Goal: Task Accomplishment & Management: Use online tool/utility

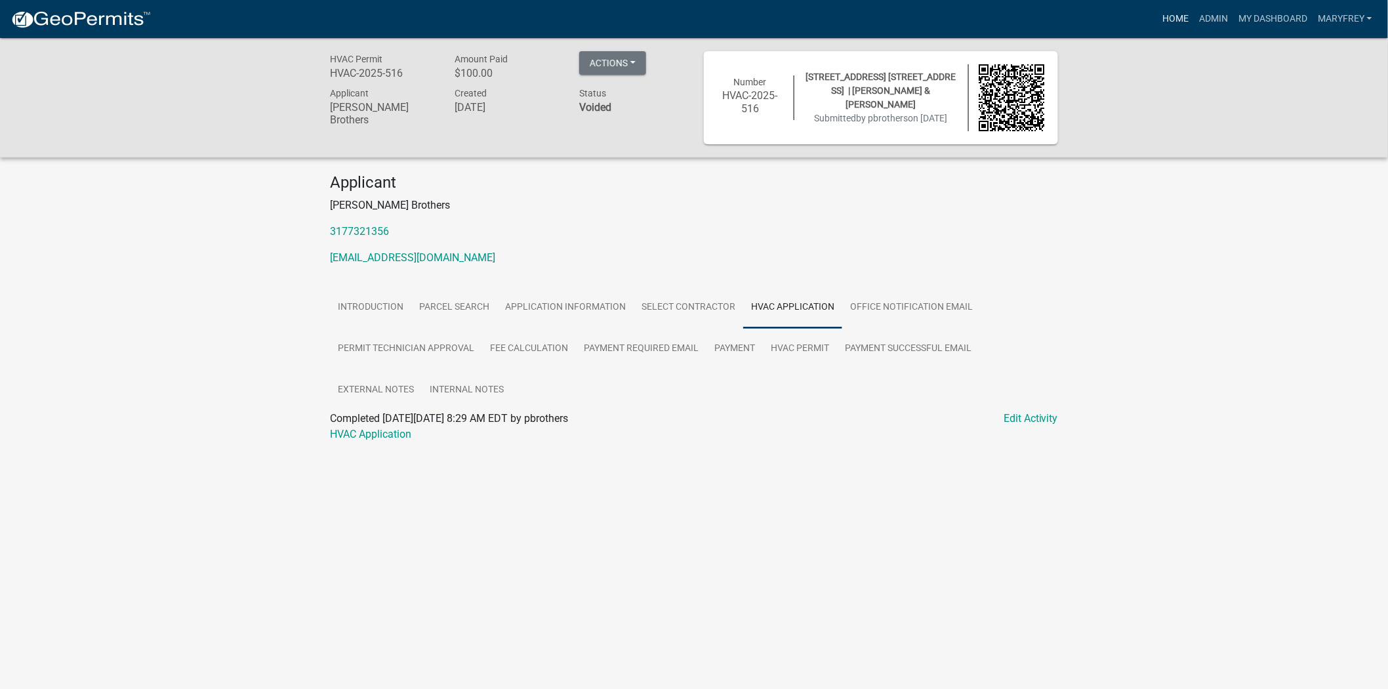
click at [1181, 17] on link "Home" at bounding box center [1175, 19] width 37 height 25
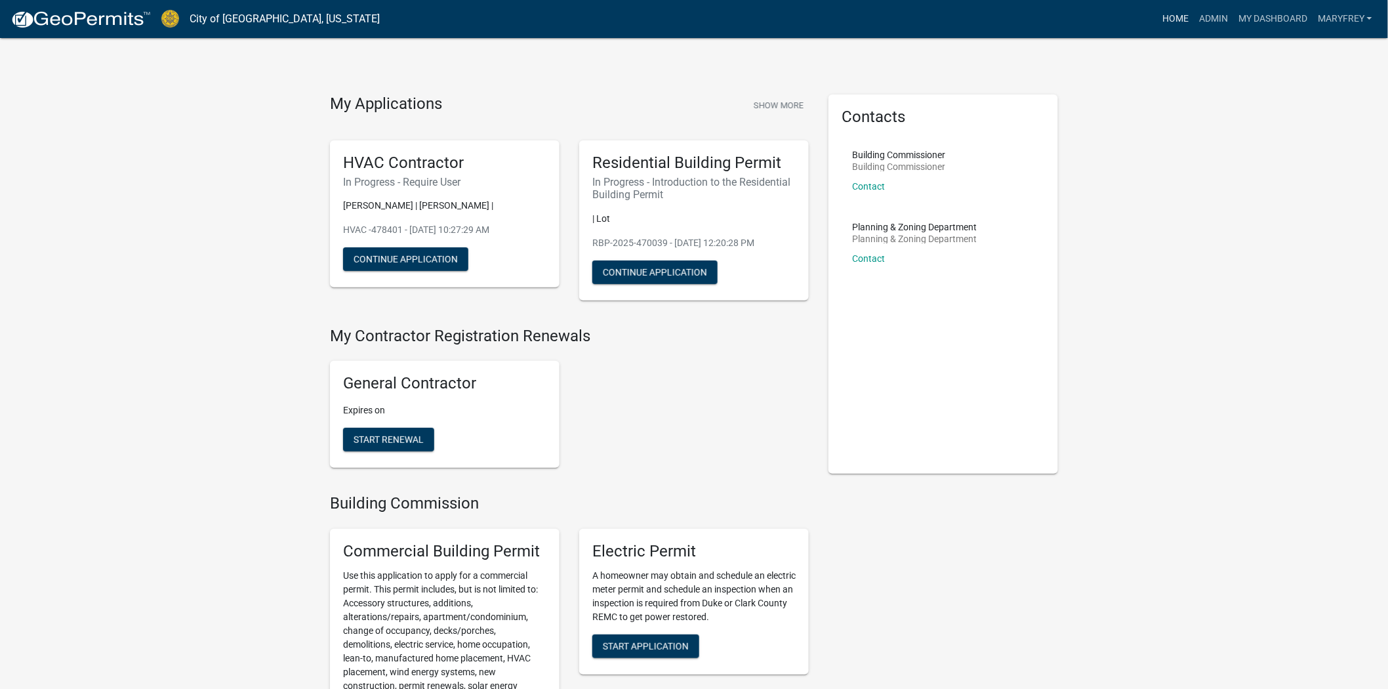
click at [1181, 20] on link "Home" at bounding box center [1175, 19] width 37 height 25
click at [1178, 24] on link "Home" at bounding box center [1175, 19] width 37 height 25
click at [1222, 24] on link "Admin" at bounding box center [1213, 19] width 39 height 25
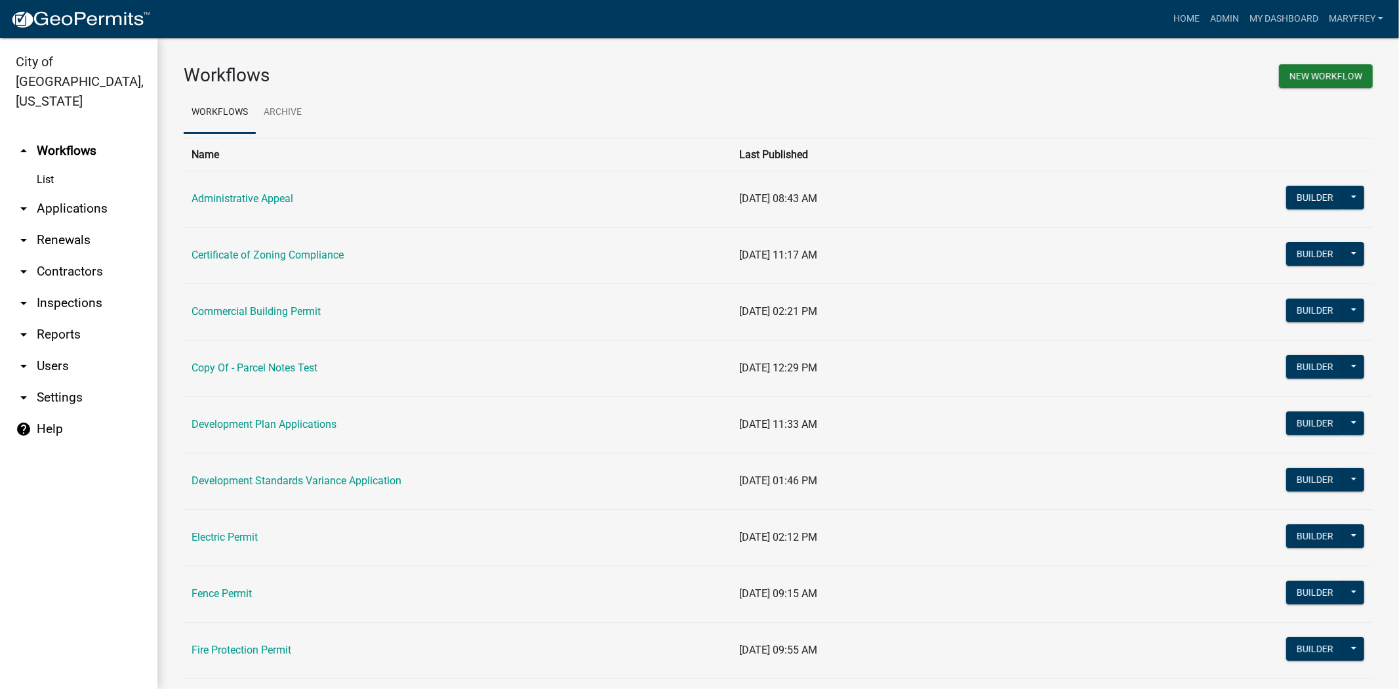
click at [55, 193] on link "arrow_drop_down Applications" at bounding box center [78, 208] width 157 height 31
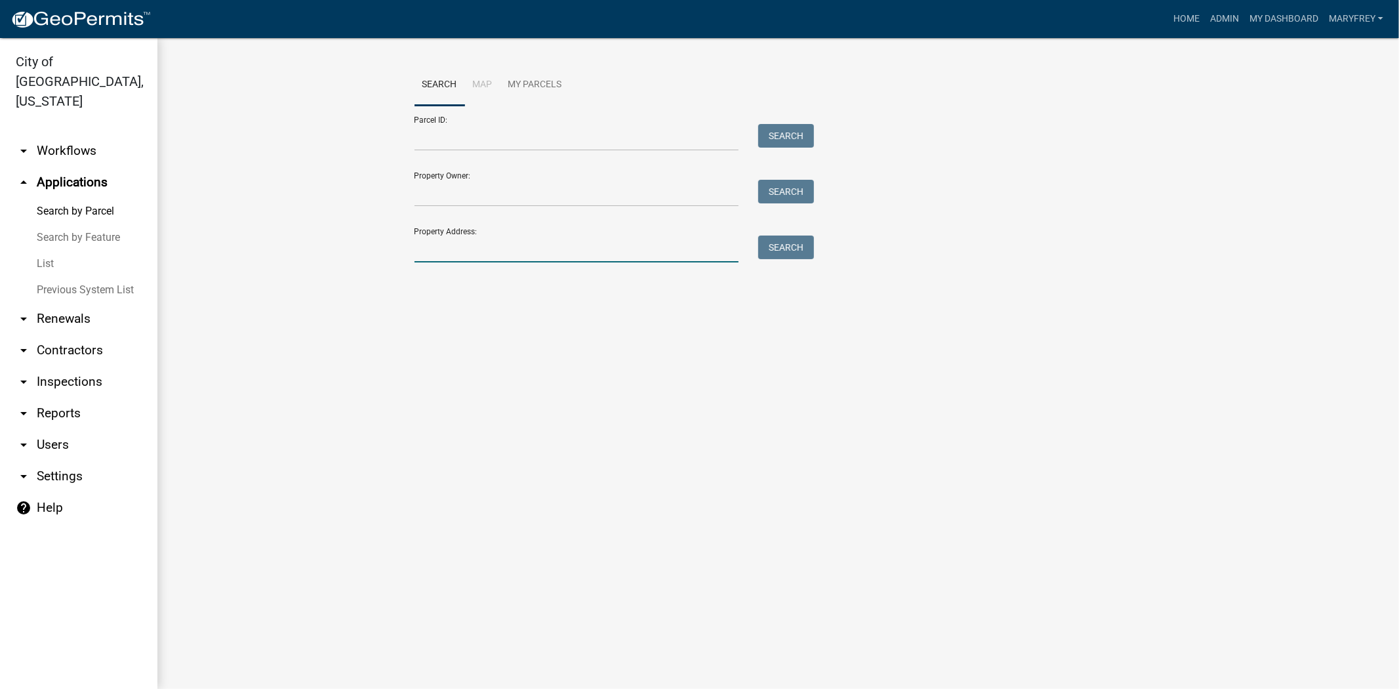
click at [445, 258] on input "Property Address:" at bounding box center [577, 249] width 325 height 27
click at [794, 244] on button "Search" at bounding box center [786, 248] width 56 height 24
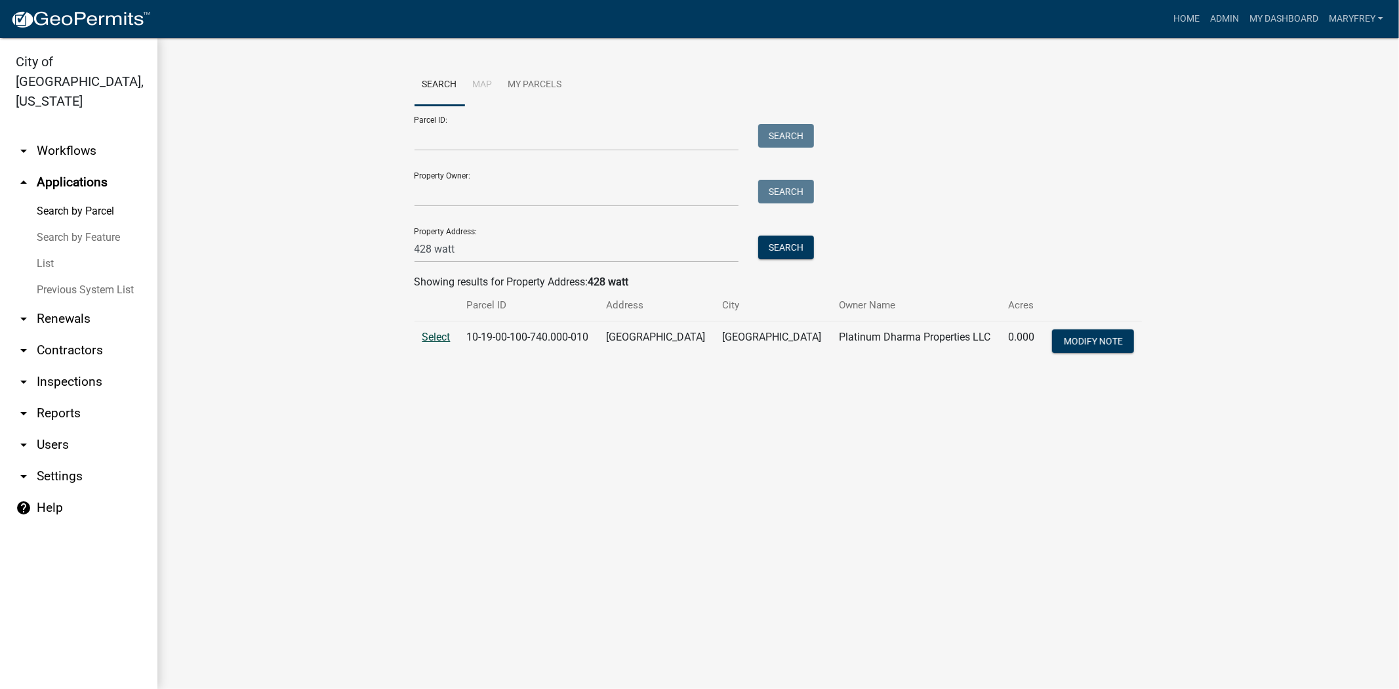
click at [435, 338] on span "Select" at bounding box center [436, 337] width 28 height 12
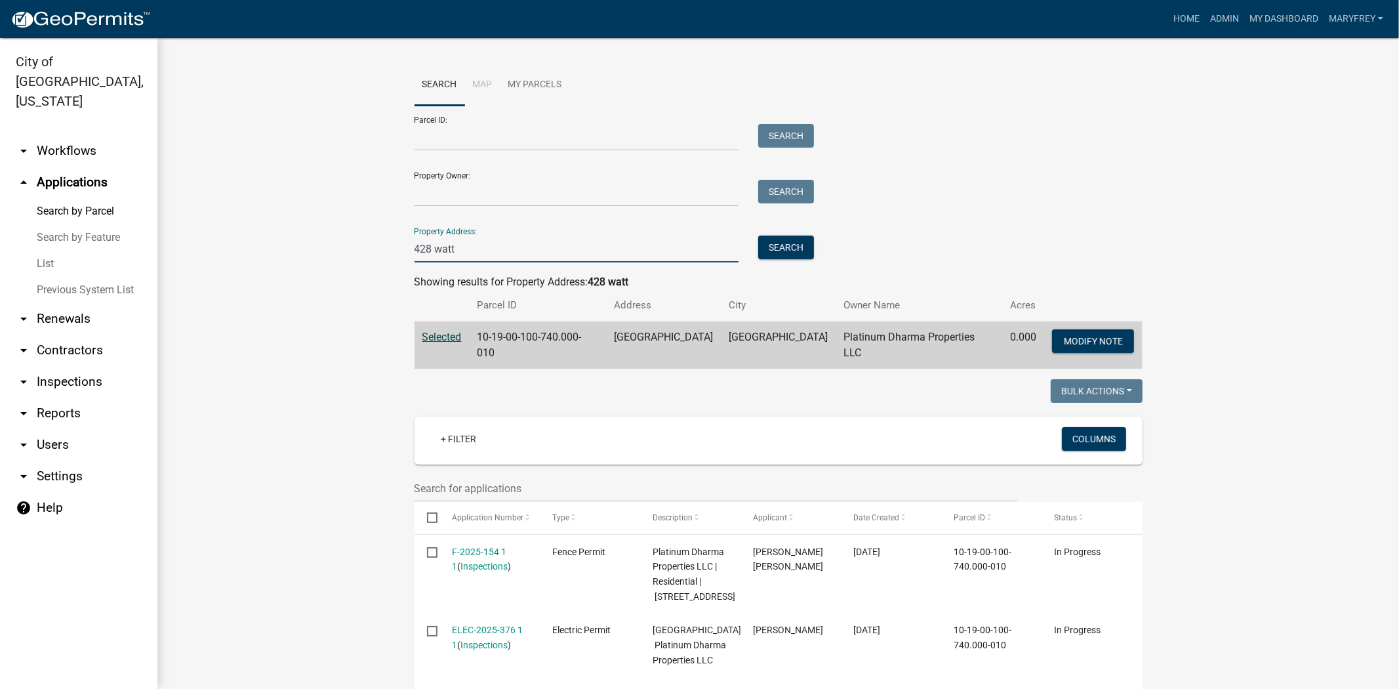
drag, startPoint x: 449, startPoint y: 246, endPoint x: 397, endPoint y: 249, distance: 51.9
click at [779, 249] on button "Search" at bounding box center [786, 248] width 56 height 24
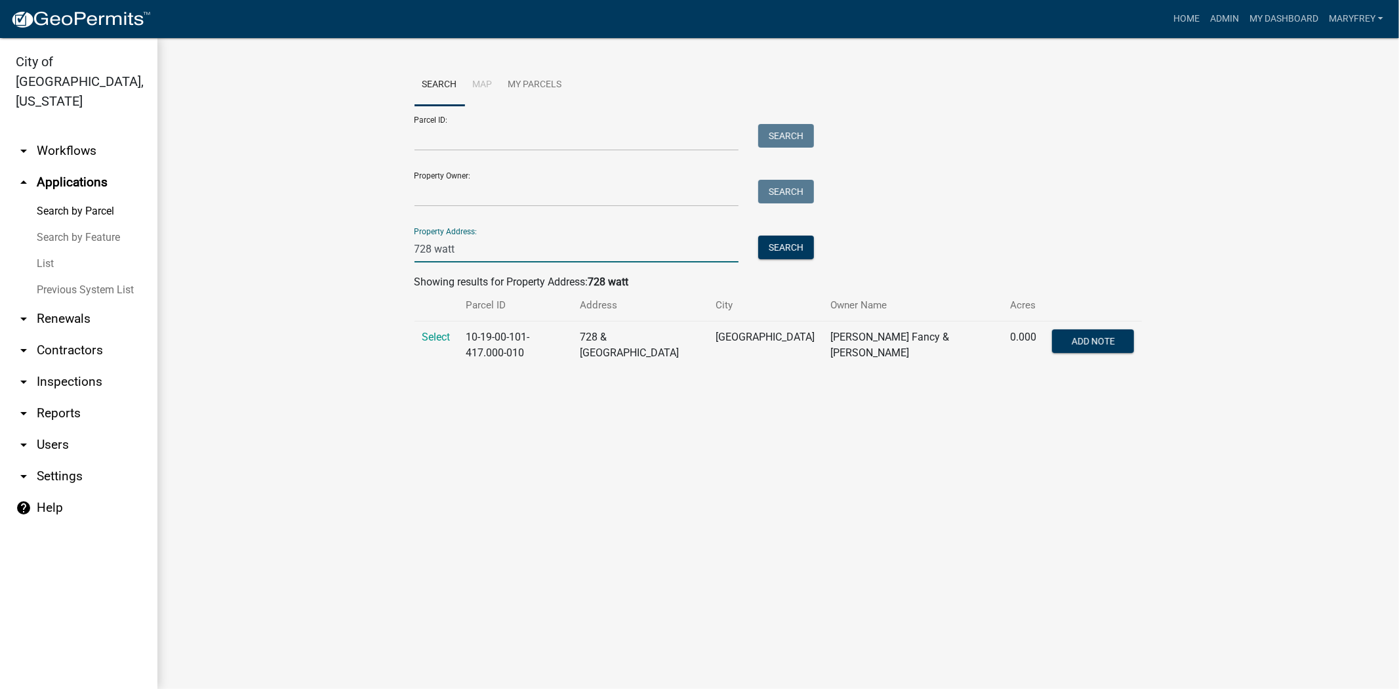
drag, startPoint x: 459, startPoint y: 249, endPoint x: 388, endPoint y: 254, distance: 71.0
click at [388, 254] on wm-workflow-application-search-view "Search Map My Parcels Parcel ID: Search Property Owner: Search Property Address…" at bounding box center [778, 221] width 1189 height 315
type input "424 seventh"
click at [789, 257] on button "Search" at bounding box center [786, 248] width 56 height 24
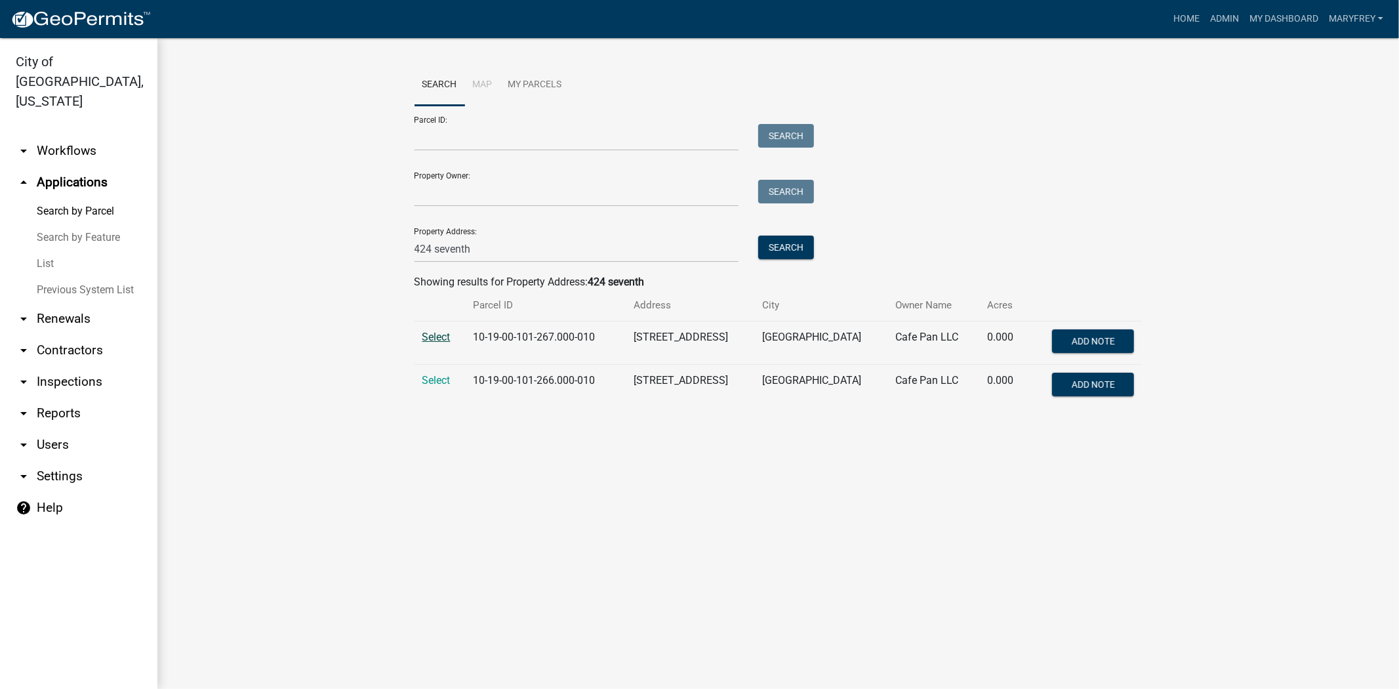
click at [430, 337] on span "Select" at bounding box center [436, 337] width 28 height 12
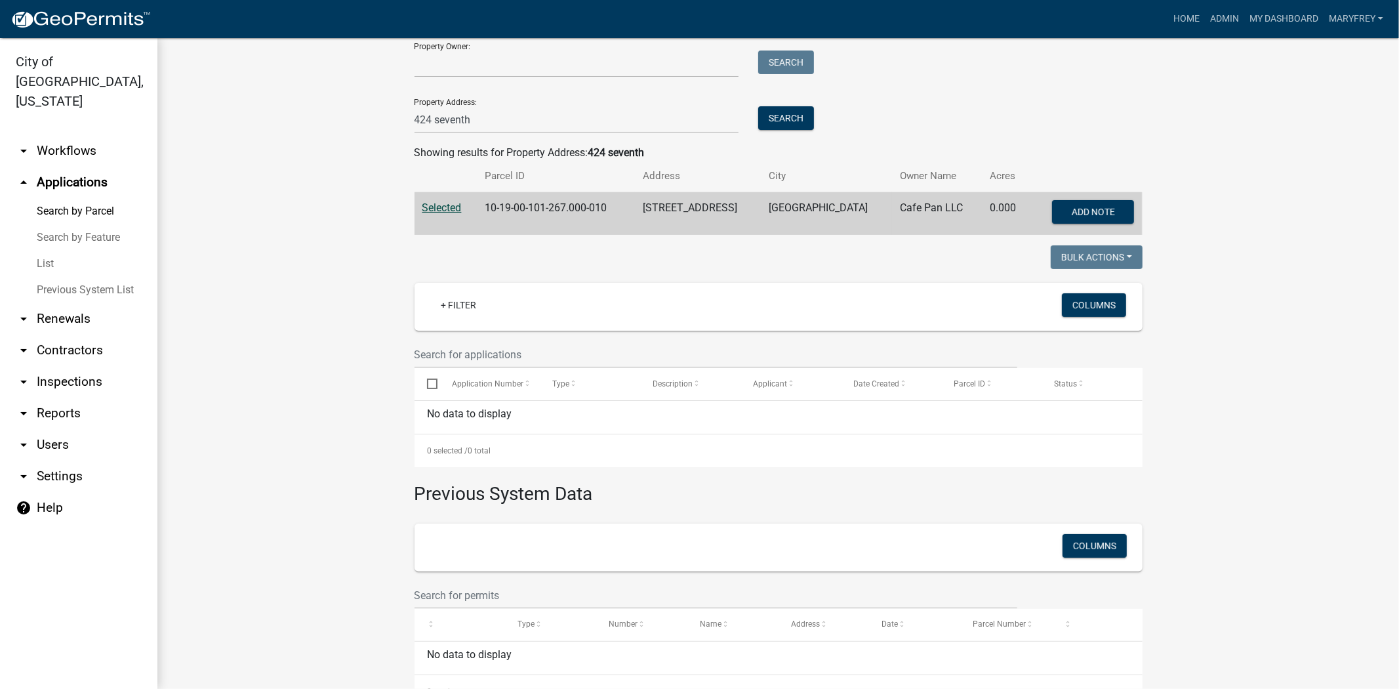
scroll to position [144, 0]
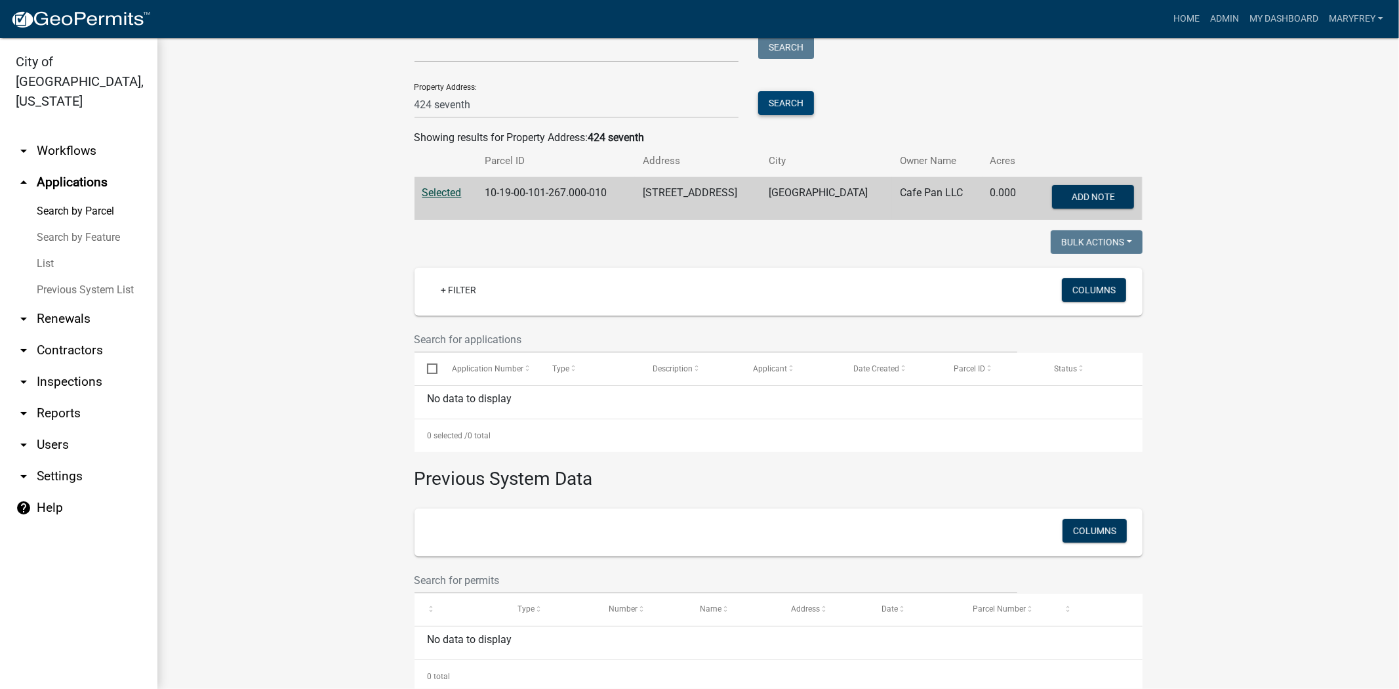
click at [792, 106] on button "Search" at bounding box center [786, 103] width 56 height 24
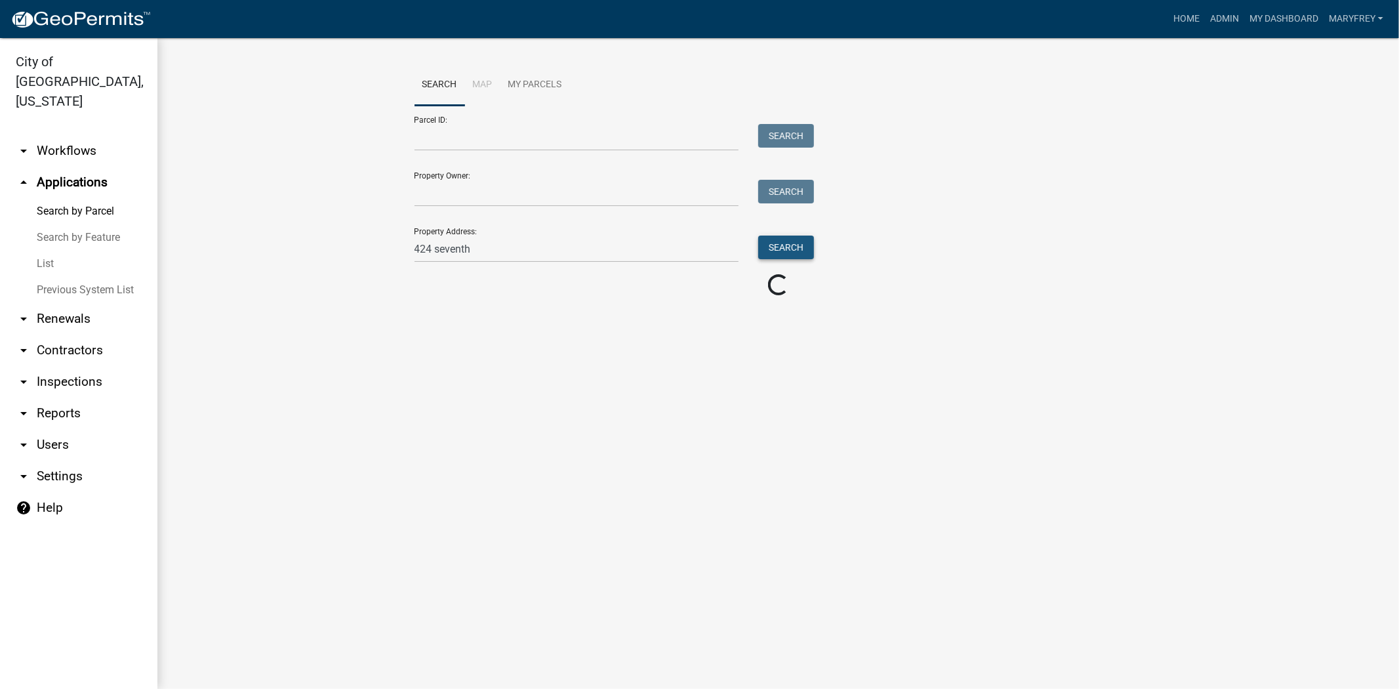
scroll to position [0, 0]
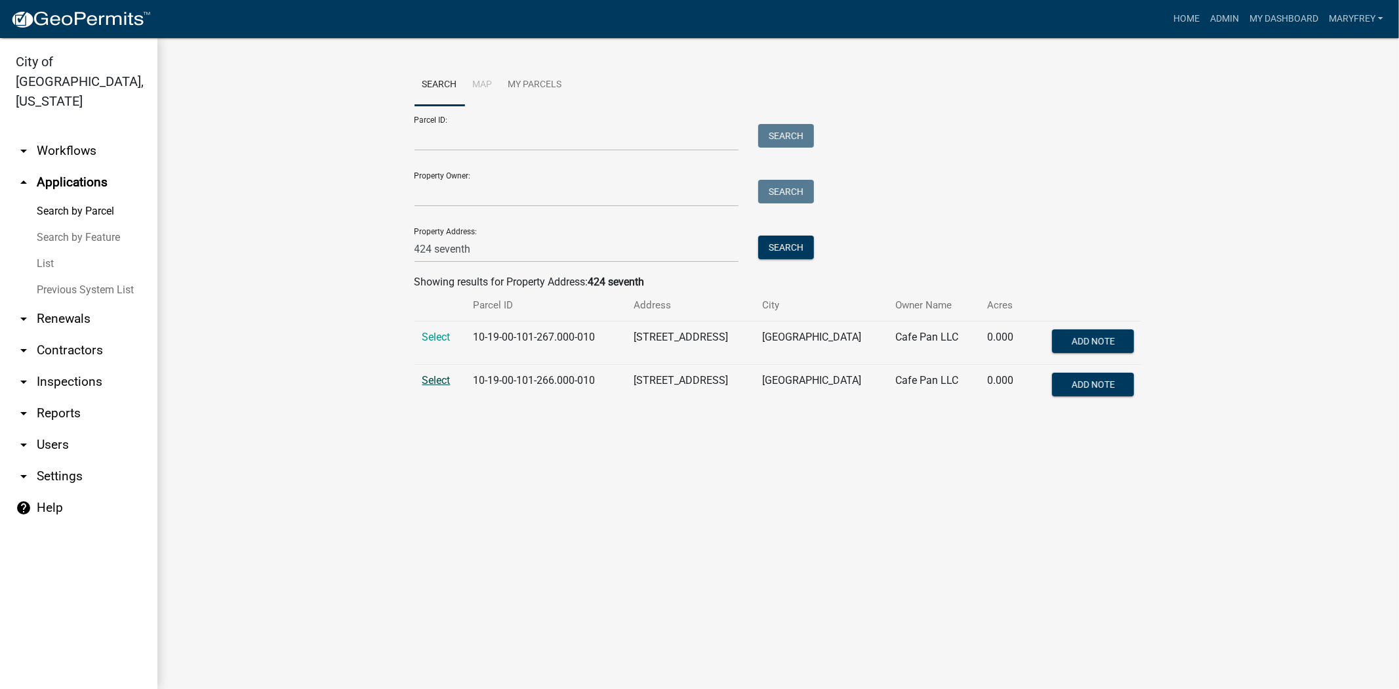
click at [437, 379] on span "Select" at bounding box center [436, 380] width 28 height 12
